Goal: Transaction & Acquisition: Purchase product/service

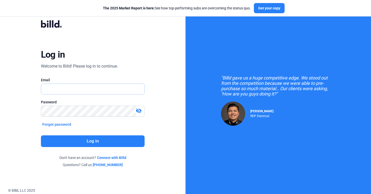
type input "[PERSON_NAME][EMAIL_ADDRESS][DOMAIN_NAME]"
click at [78, 137] on button "Log in" at bounding box center [93, 141] width 104 height 12
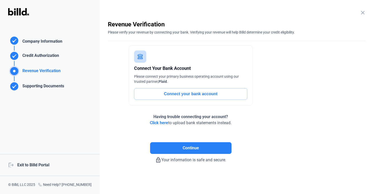
click at [45, 169] on div "logout Exit to Billd Portal" at bounding box center [50, 165] width 100 height 22
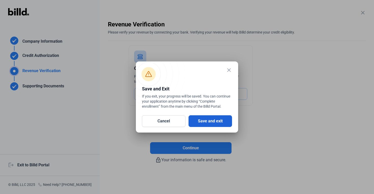
click at [198, 120] on button "Save and exit" at bounding box center [209, 121] width 43 height 12
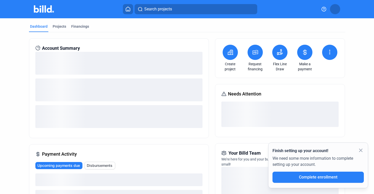
click at [256, 57] on button at bounding box center [254, 52] width 15 height 15
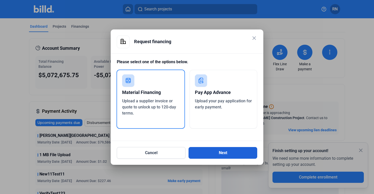
click at [205, 157] on button "Next" at bounding box center [222, 153] width 69 height 12
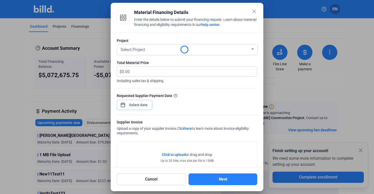
click at [136, 105] on div "close Material Financing Details Enter the details below to submit your financi…" at bounding box center [187, 97] width 374 height 194
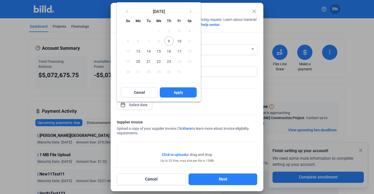
click at [161, 62] on span "22" at bounding box center [158, 61] width 9 height 9
click at [185, 90] on button "Apply" at bounding box center [178, 92] width 37 height 10
type input "[DATE]"
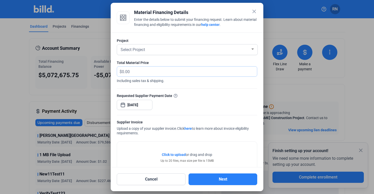
click at [174, 72] on input "text" at bounding box center [189, 72] width 135 height 10
type input "233"
click at [171, 48] on div "Select Project" at bounding box center [184, 49] width 131 height 7
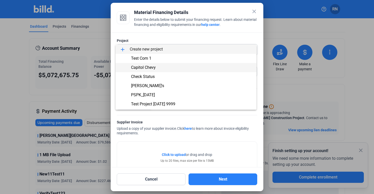
click at [169, 64] on span "Capitol Chevy" at bounding box center [185, 67] width 133 height 9
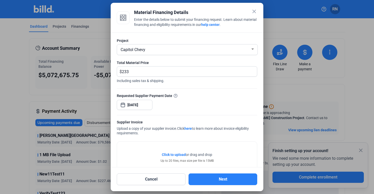
scroll to position [5, 0]
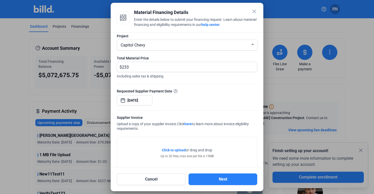
drag, startPoint x: 144, startPoint y: 93, endPoint x: 197, endPoint y: 133, distance: 66.7
click at [197, 133] on form "Project Capitol Chevy Total Material Price $ 233 Including sales tax & shipping…" at bounding box center [187, 113] width 140 height 159
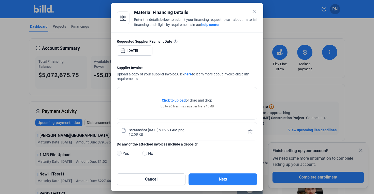
click at [119, 153] on span at bounding box center [119, 153] width 5 height 5
click at [119, 153] on input "Yes" at bounding box center [119, 154] width 4 height 4
radio input "true"
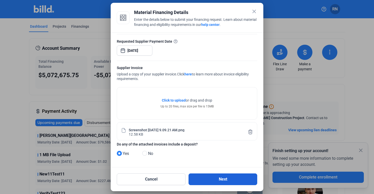
click at [210, 179] on button "Next" at bounding box center [222, 180] width 69 height 12
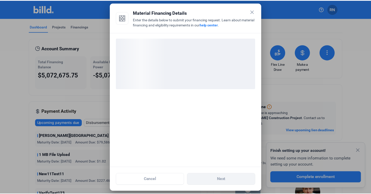
scroll to position [0, 0]
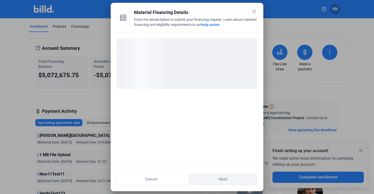
click at [198, 168] on div "Cancel Next" at bounding box center [187, 176] width 140 height 18
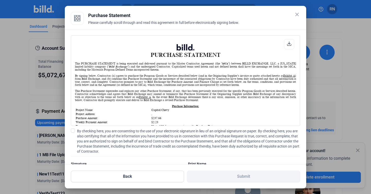
click at [68, 35] on div "PURCHASE STATEMENT This PURCHASE STATEMENT is being executed and delivered purs…" at bounding box center [185, 97] width 241 height 135
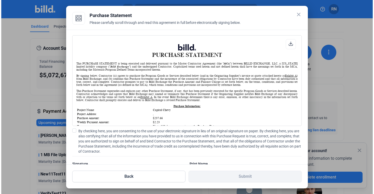
scroll to position [0, 0]
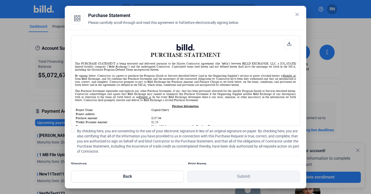
click at [295, 15] on mat-icon "close" at bounding box center [297, 14] width 6 height 6
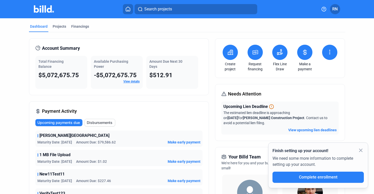
click at [253, 48] on button at bounding box center [254, 52] width 15 height 15
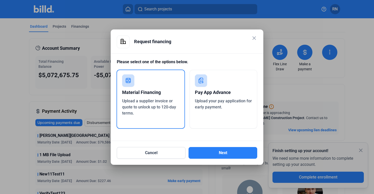
click at [224, 100] on span "Upload your pay application for early payment." at bounding box center [223, 104] width 57 height 11
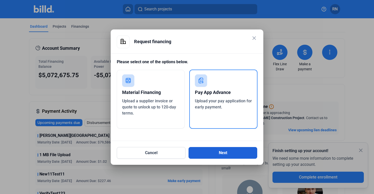
click at [221, 151] on button "Next" at bounding box center [222, 153] width 69 height 12
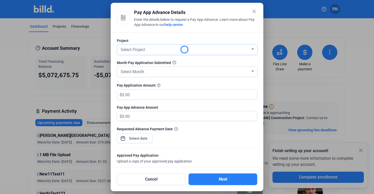
click at [148, 51] on div "Select Project" at bounding box center [184, 49] width 131 height 7
click at [149, 53] on div "Test Com 1" at bounding box center [186, 49] width 135 height 10
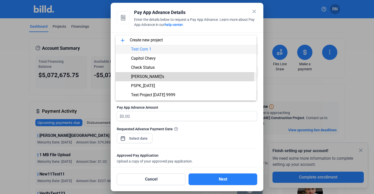
click at [149, 76] on span "[PERSON_NAME]'s" at bounding box center [185, 76] width 133 height 9
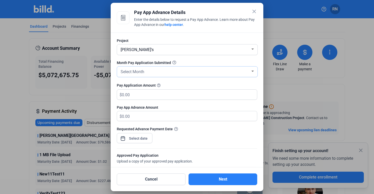
click at [149, 70] on div "Select Month" at bounding box center [184, 71] width 131 height 7
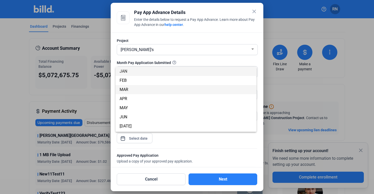
click at [148, 90] on span "MAR" at bounding box center [185, 89] width 133 height 9
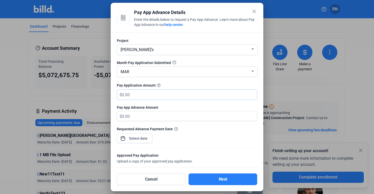
click at [148, 98] on input "text" at bounding box center [186, 95] width 129 height 10
type input "2"
type input "2.00"
type input "23"
type input "23.00"
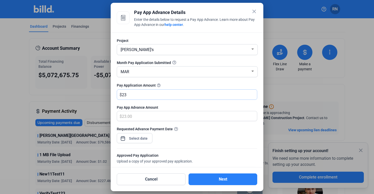
type input "233"
type input "233.00"
type input "233"
click at [136, 140] on div "close Pay App Advance Details Enter the details below to request a Pay App Adva…" at bounding box center [187, 97] width 374 height 194
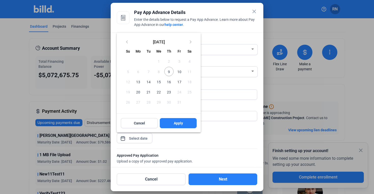
click at [159, 91] on span "22" at bounding box center [158, 91] width 9 height 9
click at [170, 124] on button "Apply" at bounding box center [178, 123] width 37 height 10
type input "[DATE]"
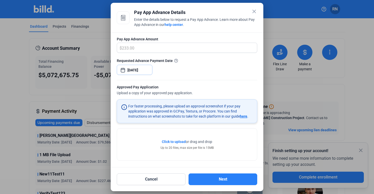
scroll to position [70, 0]
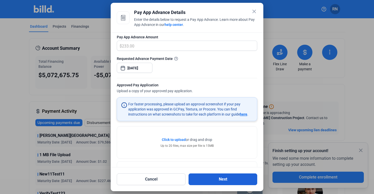
click at [230, 180] on button "Next" at bounding box center [222, 180] width 69 height 12
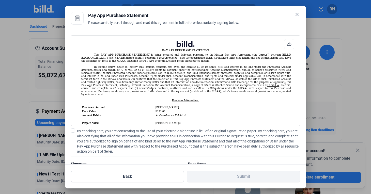
scroll to position [0, 0]
